Goal: Information Seeking & Learning: Learn about a topic

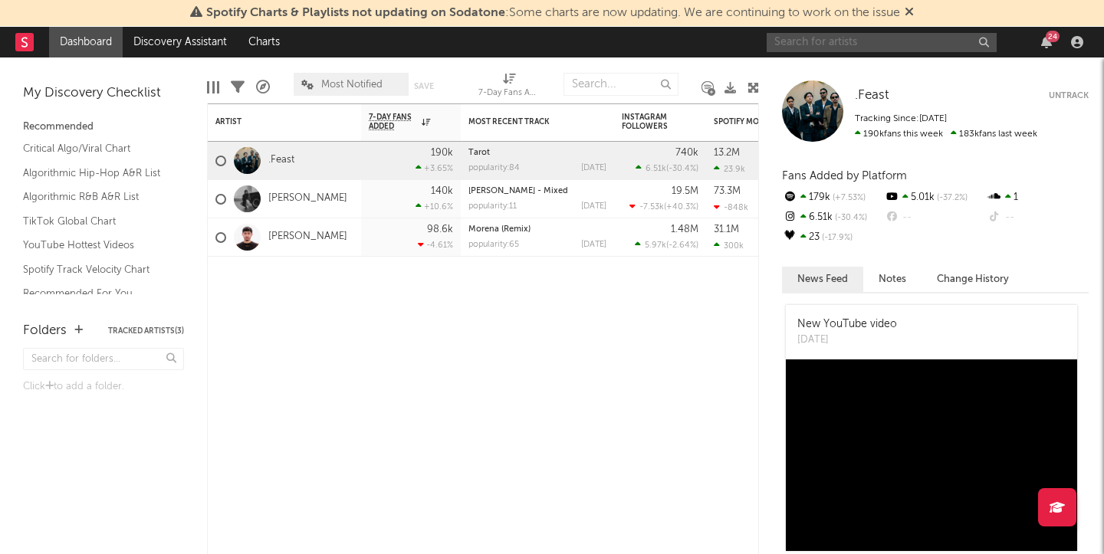
click at [897, 36] on input "text" at bounding box center [882, 42] width 230 height 19
type input "n"
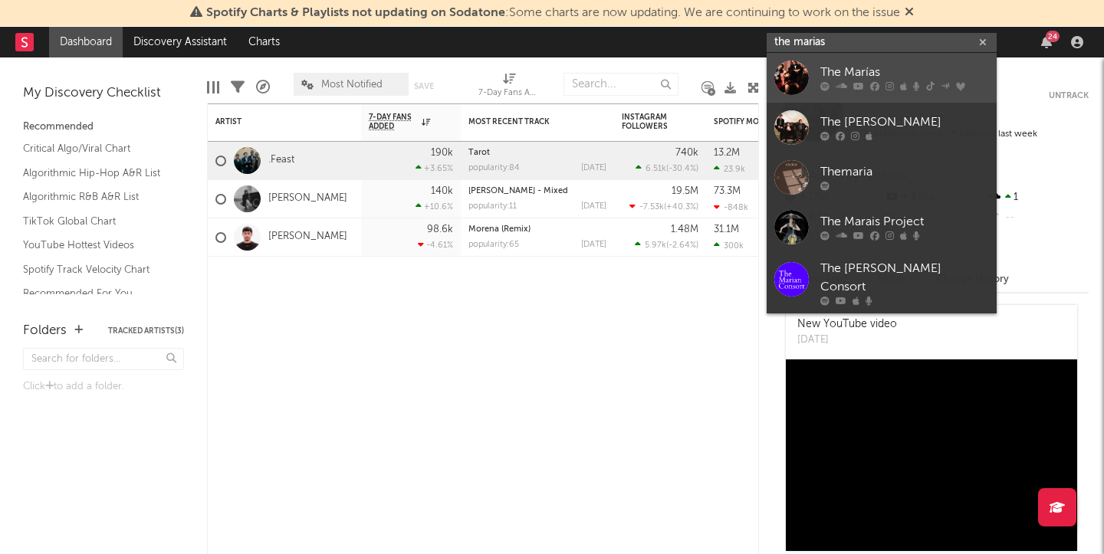
type input "the marias"
click at [893, 64] on div "The Marías" at bounding box center [905, 73] width 169 height 18
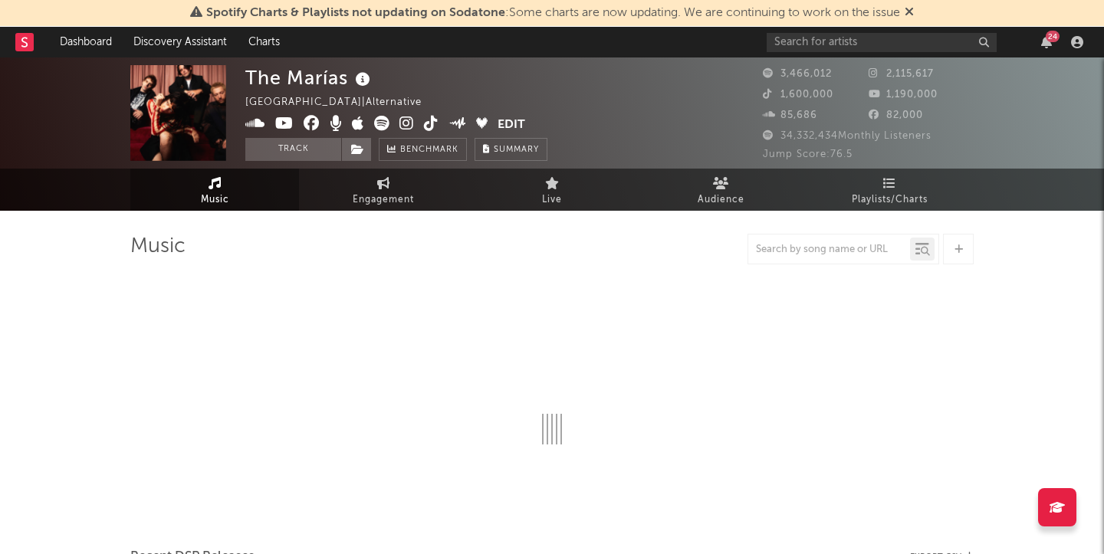
select select "6m"
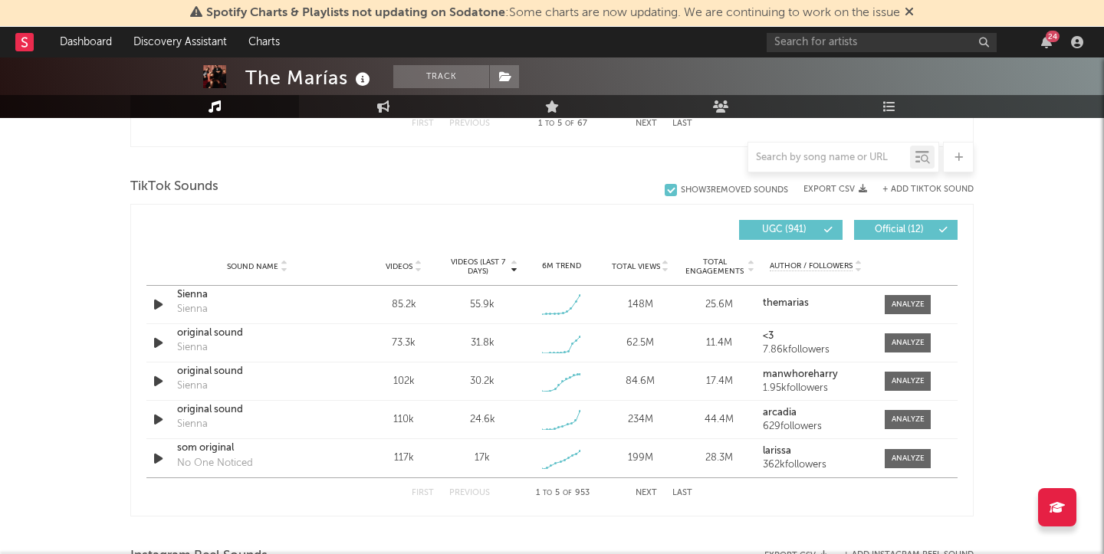
scroll to position [1009, 0]
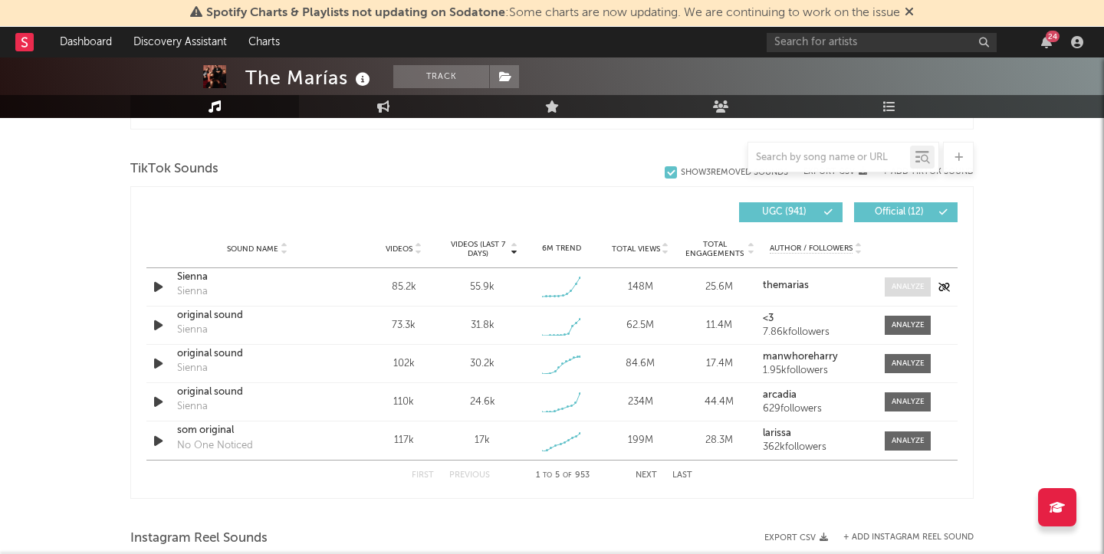
click at [898, 291] on div at bounding box center [908, 287] width 33 height 12
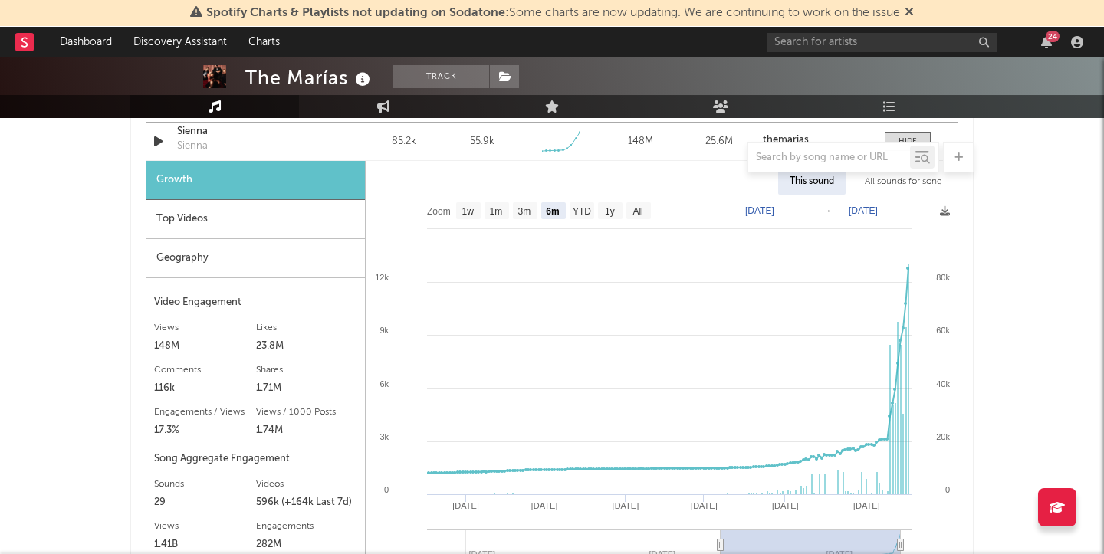
scroll to position [1160, 0]
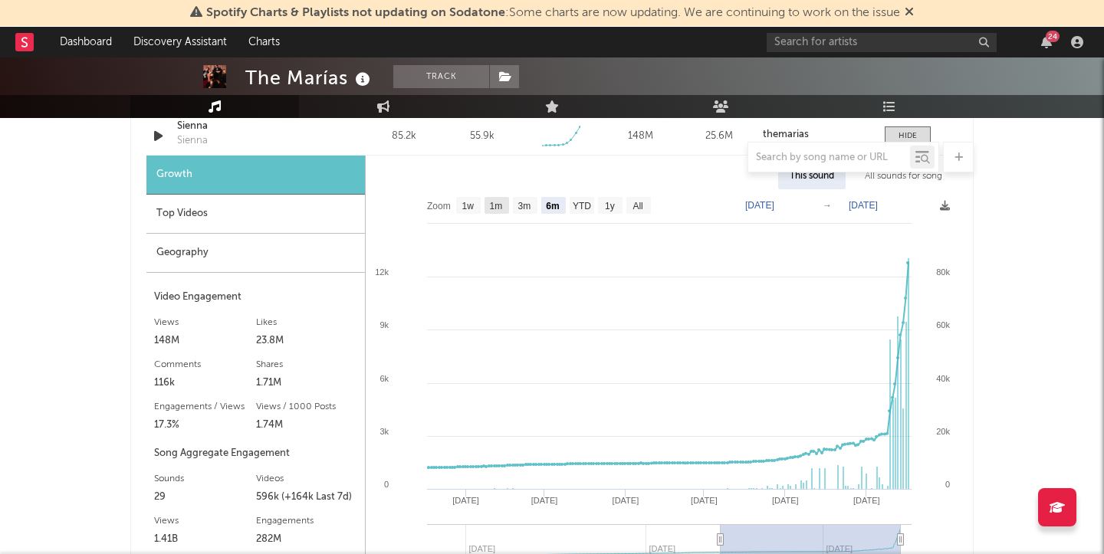
click at [502, 206] on text "1m" at bounding box center [496, 206] width 13 height 11
select select "1m"
type input "[DATE]"
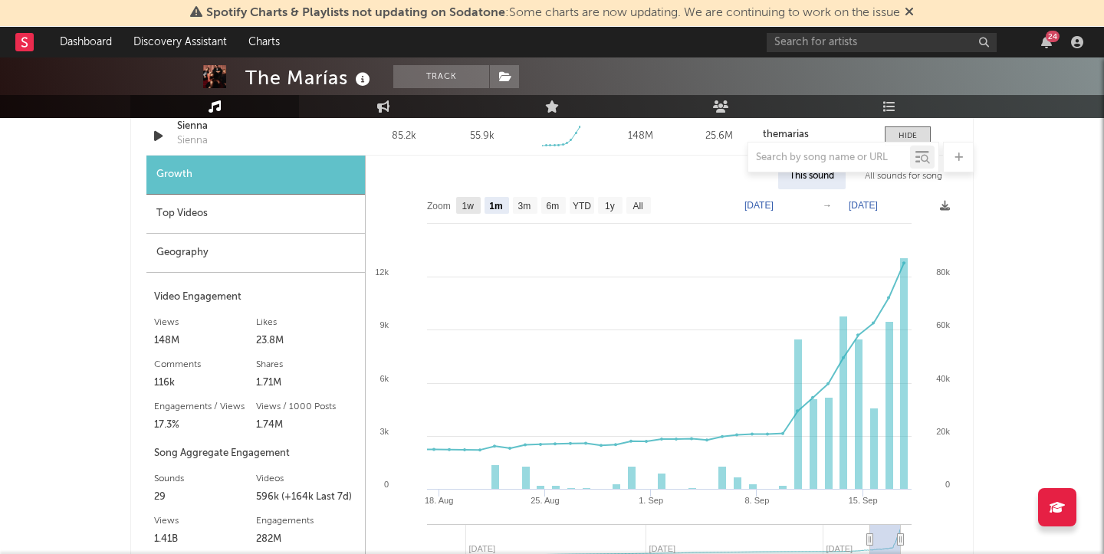
click at [472, 211] on rect at bounding box center [468, 205] width 25 height 17
select select "1w"
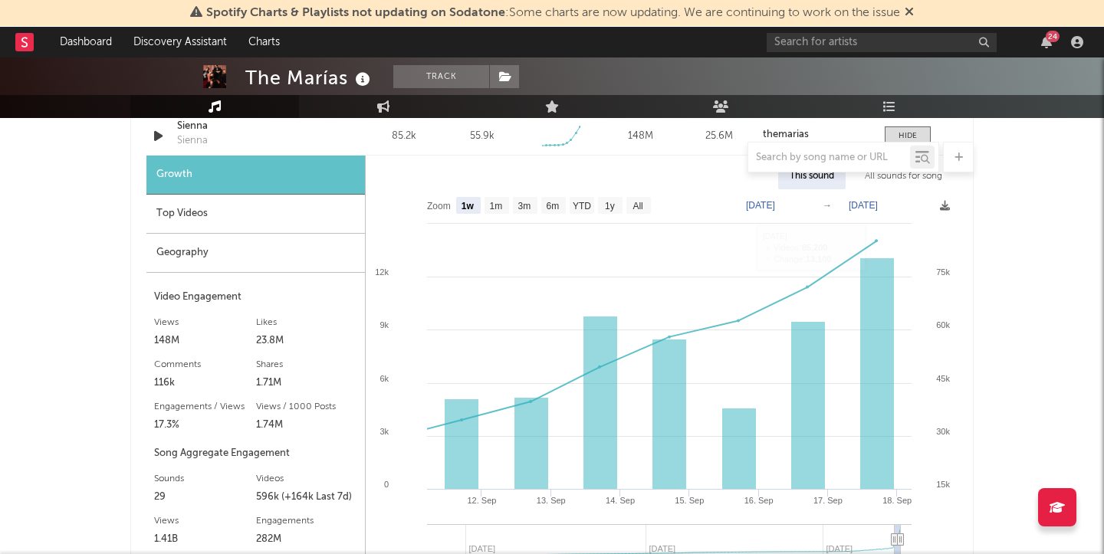
click at [768, 202] on text "[DATE]" at bounding box center [760, 205] width 29 height 11
click at [766, 205] on input "[DATE]" at bounding box center [770, 205] width 71 height 15
type input "[DATE]"
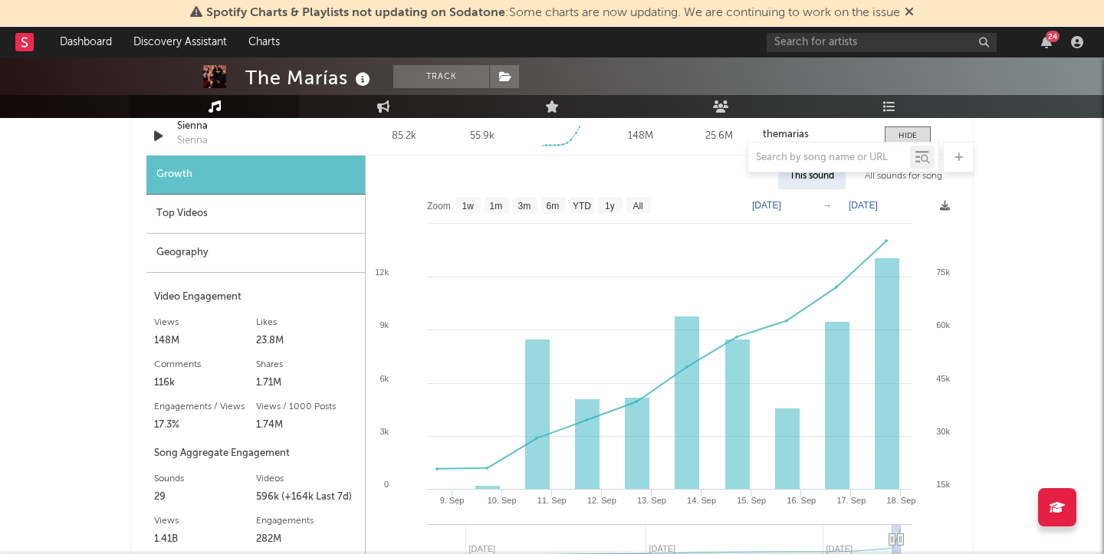
click at [972, 314] on div "Videos (last 7 days) Sound Name Videos Videos (last 7 days) Total Views Total E…" at bounding box center [552, 402] width 844 height 735
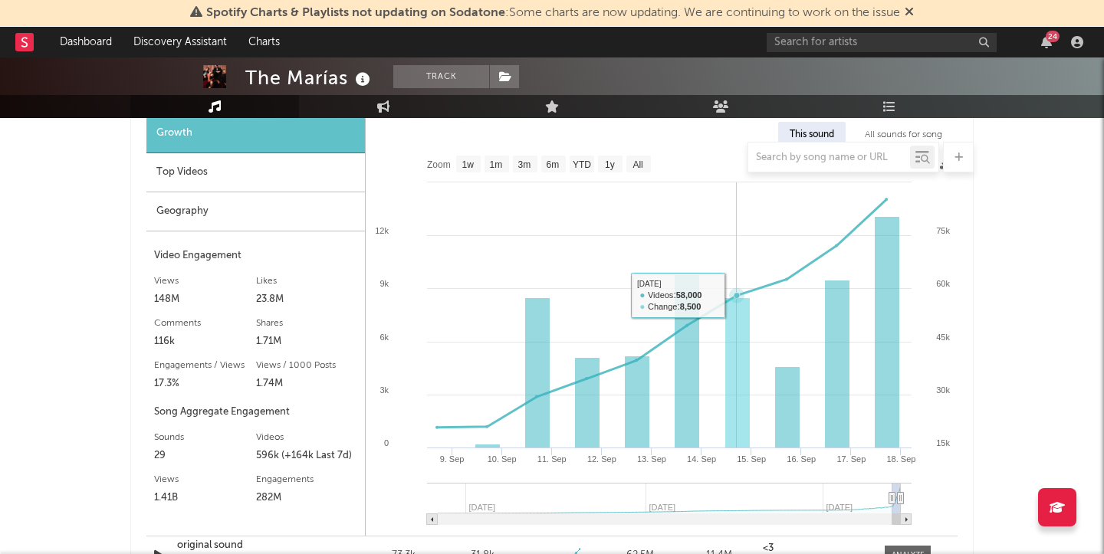
scroll to position [1196, 0]
